Goal: Task Accomplishment & Management: Manage account settings

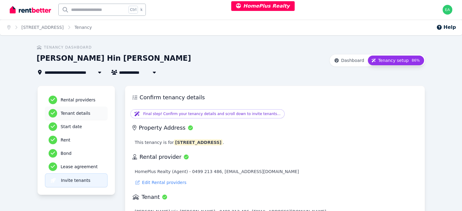
click at [61, 112] on h3 "Tenant details" at bounding box center [82, 113] width 43 height 6
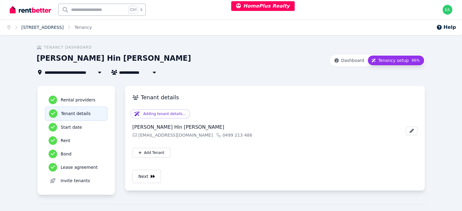
click at [52, 26] on link "[STREET_ADDRESS]" at bounding box center [43, 27] width 42 height 5
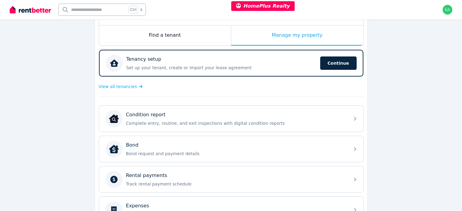
scroll to position [92, 0]
click at [213, 35] on div "Find a tenant" at bounding box center [165, 35] width 132 height 20
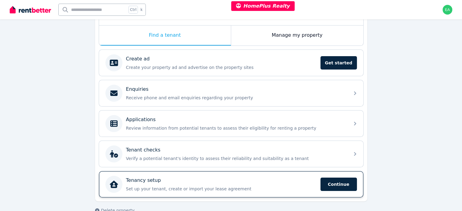
click at [268, 183] on div "Tenancy setup Set up your tenant, create or import your lease agreement Continue" at bounding box center [221, 184] width 191 height 15
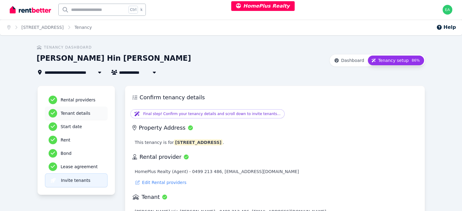
click at [61, 115] on h3 "Tenant details" at bounding box center [82, 113] width 43 height 6
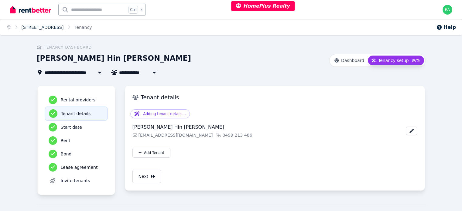
click at [46, 29] on link "[STREET_ADDRESS]" at bounding box center [43, 27] width 42 height 5
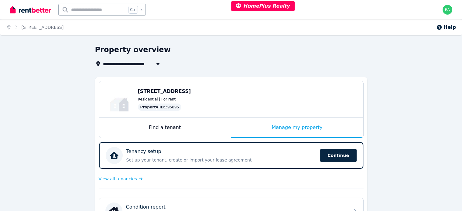
scroll to position [61, 0]
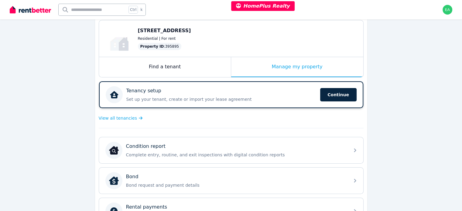
click at [259, 96] on p "Set up your tenant, create or import your lease agreement" at bounding box center [221, 99] width 190 height 6
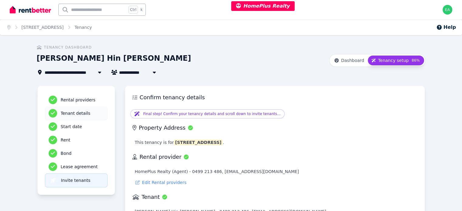
click at [61, 112] on h3 "Tenant details" at bounding box center [82, 113] width 43 height 6
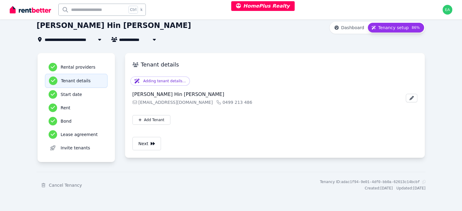
scroll to position [2, 0]
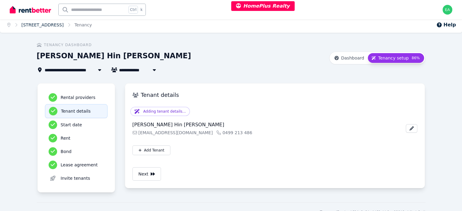
click at [53, 24] on link "[STREET_ADDRESS]" at bounding box center [43, 24] width 42 height 5
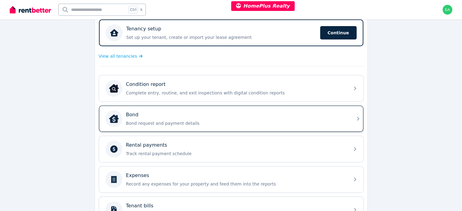
scroll to position [32, 0]
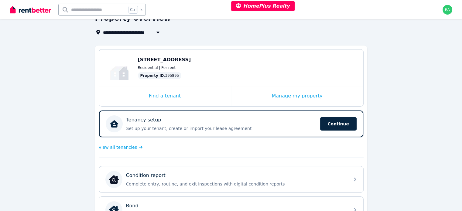
click at [199, 97] on div "Find a tenant" at bounding box center [165, 96] width 132 height 20
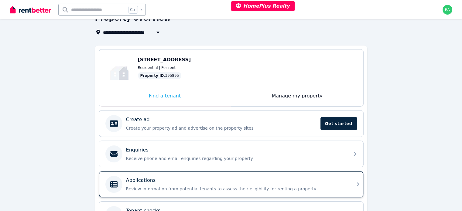
click at [259, 180] on div "Applications" at bounding box center [236, 180] width 220 height 7
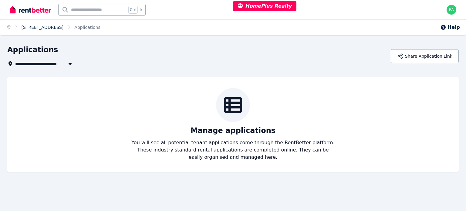
click at [57, 28] on link "[STREET_ADDRESS]" at bounding box center [43, 27] width 42 height 5
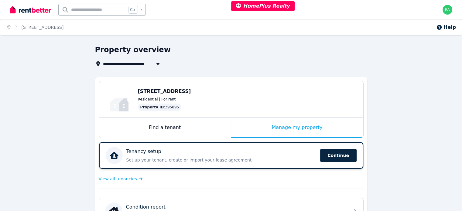
click at [277, 160] on p "Set up your tenant, create or import your lease agreement" at bounding box center [221, 160] width 190 height 6
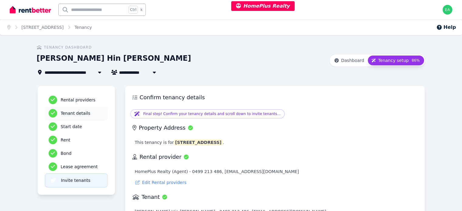
click at [61, 114] on h3 "Tenant details" at bounding box center [82, 113] width 43 height 6
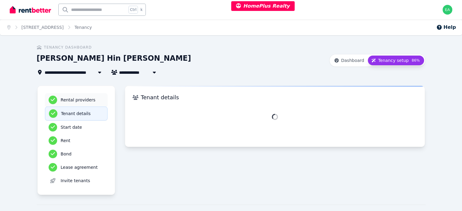
click at [61, 98] on h3 "Rental providers" at bounding box center [82, 100] width 43 height 6
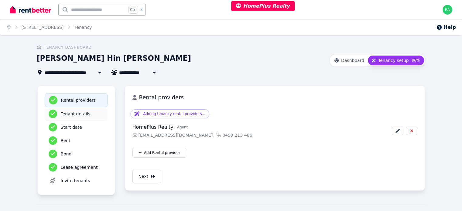
click at [61, 115] on h3 "Tenant details" at bounding box center [82, 114] width 43 height 6
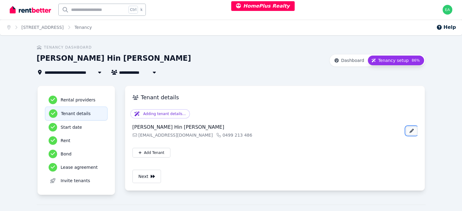
click at [417, 133] on button "button" at bounding box center [412, 131] width 12 height 8
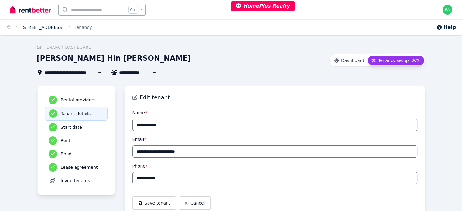
click at [36, 28] on link "[STREET_ADDRESS]" at bounding box center [43, 27] width 42 height 5
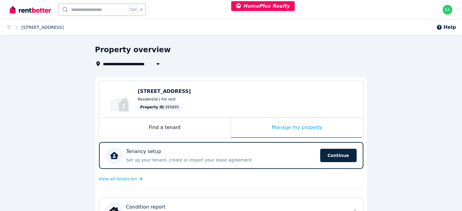
click at [40, 29] on link "[STREET_ADDRESS]" at bounding box center [43, 27] width 42 height 5
click at [46, 26] on link "[STREET_ADDRESS]" at bounding box center [43, 27] width 42 height 5
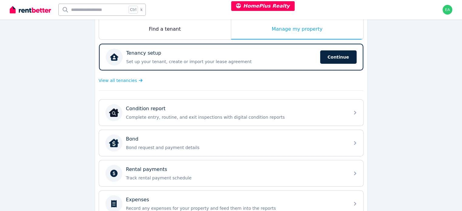
scroll to position [7, 0]
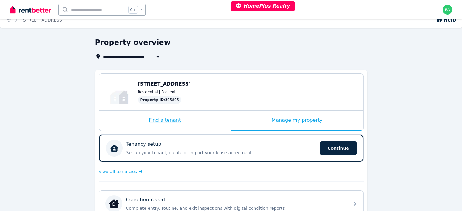
click at [204, 121] on div "Find a tenant" at bounding box center [165, 120] width 132 height 20
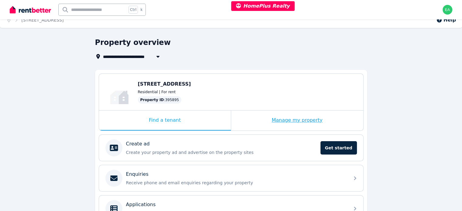
click at [258, 123] on div "Manage my property" at bounding box center [297, 120] width 132 height 20
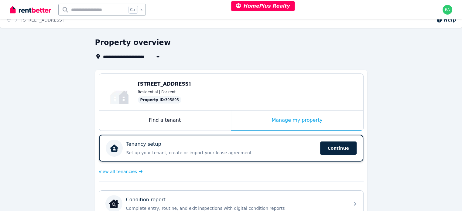
click at [274, 144] on div "Tenancy setup" at bounding box center [221, 144] width 190 height 7
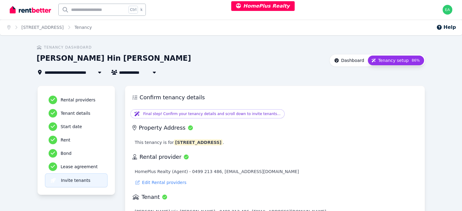
click at [368, 64] on button "Dashboard" at bounding box center [349, 61] width 37 height 10
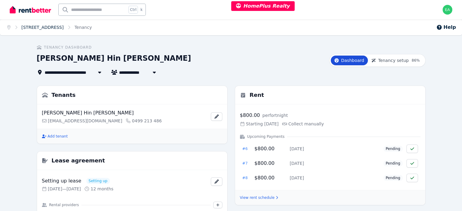
click at [51, 29] on link "[STREET_ADDRESS]" at bounding box center [43, 27] width 42 height 5
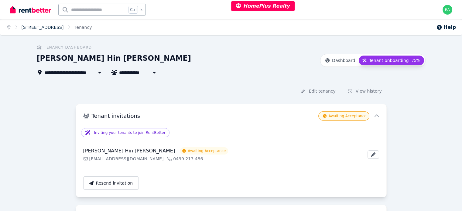
click at [29, 25] on link "[STREET_ADDRESS]" at bounding box center [43, 27] width 42 height 5
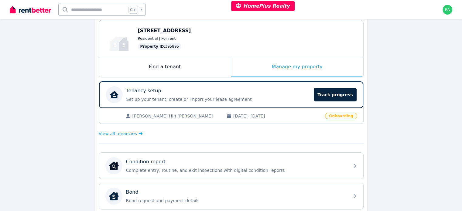
scroll to position [30, 0]
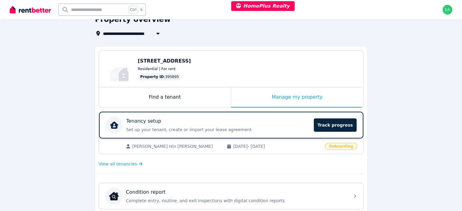
click at [279, 127] on p "Set up your tenant, create or import your lease agreement" at bounding box center [218, 130] width 184 height 6
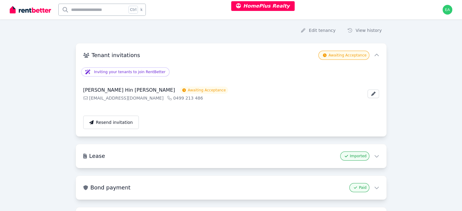
scroll to position [30, 0]
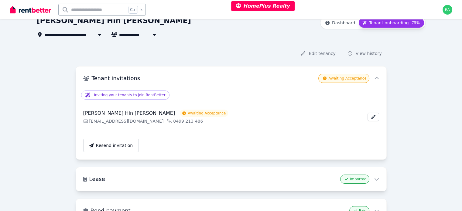
scroll to position [7, 0]
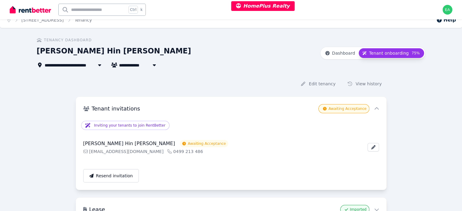
click at [45, 63] on span "[STREET_ADDRESS]" at bounding box center [70, 64] width 51 height 7
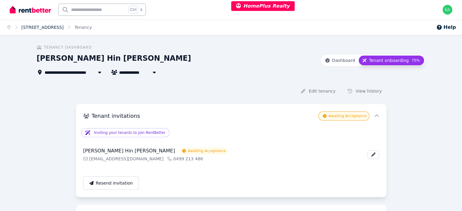
click at [56, 26] on link "[STREET_ADDRESS]" at bounding box center [43, 27] width 42 height 5
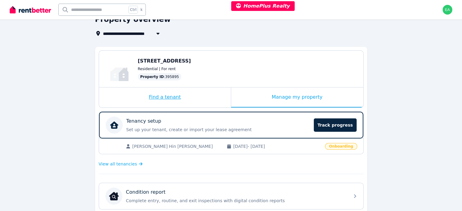
scroll to position [91, 0]
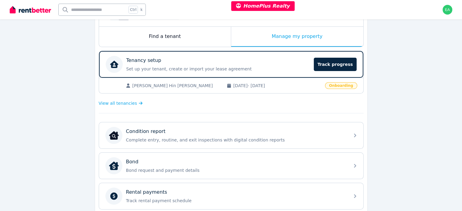
click at [318, 86] on span "14/07/2025 - 12/07/2026" at bounding box center [277, 86] width 88 height 6
click at [121, 103] on span "View all tenancies" at bounding box center [118, 103] width 38 height 6
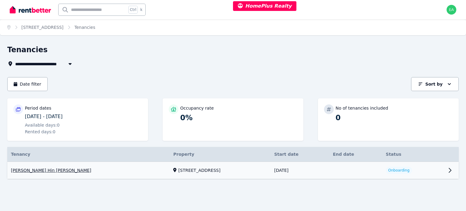
click at [445, 171] on link "View property details" at bounding box center [451, 170] width 15 height 17
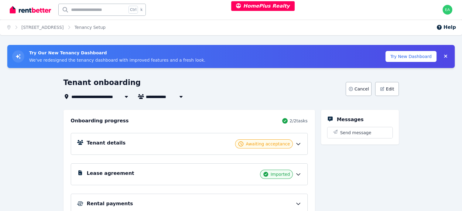
scroll to position [51, 0]
